Goal: Find specific page/section: Find specific page/section

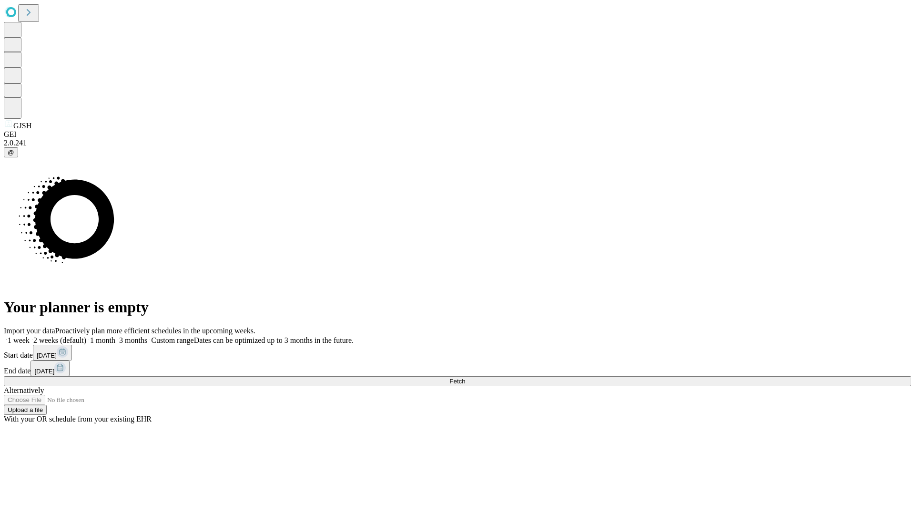
click at [465, 377] on span "Fetch" at bounding box center [457, 380] width 16 height 7
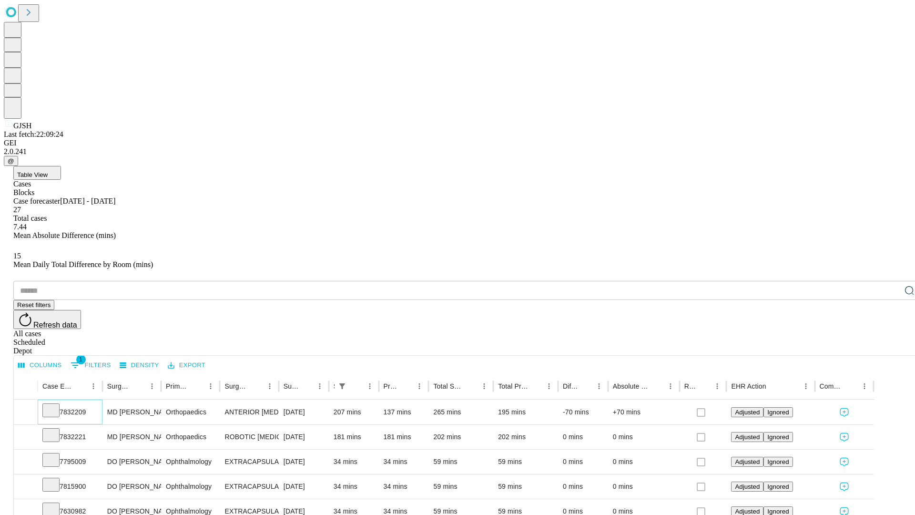
click at [56, 405] on icon at bounding box center [51, 410] width 10 height 10
